Goal: Task Accomplishment & Management: Use online tool/utility

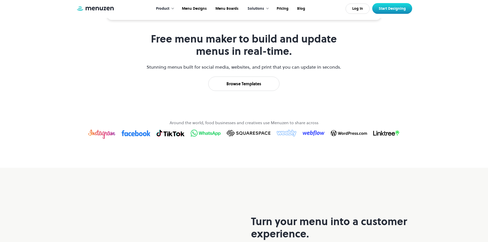
scroll to position [241, 0]
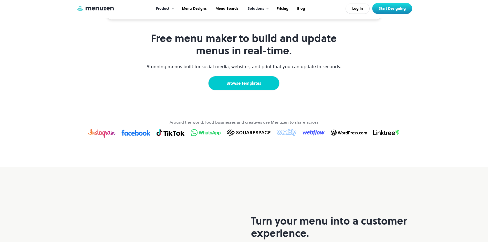
click at [247, 90] on link "Browse Templates" at bounding box center [243, 83] width 71 height 14
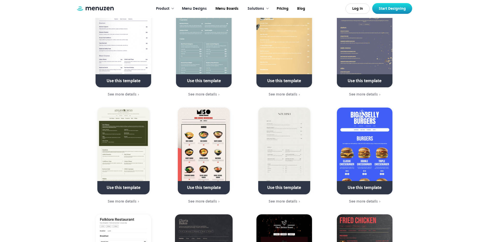
scroll to position [282, 0]
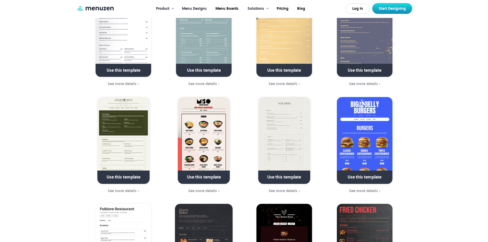
click at [217, 173] on link at bounding box center [204, 179] width 74 height 13
